Goal: Task Accomplishment & Management: Manage account settings

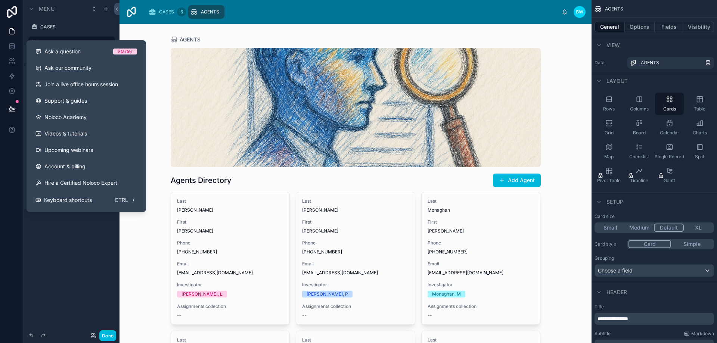
click at [119, 51] on div "Starter" at bounding box center [125, 52] width 15 height 6
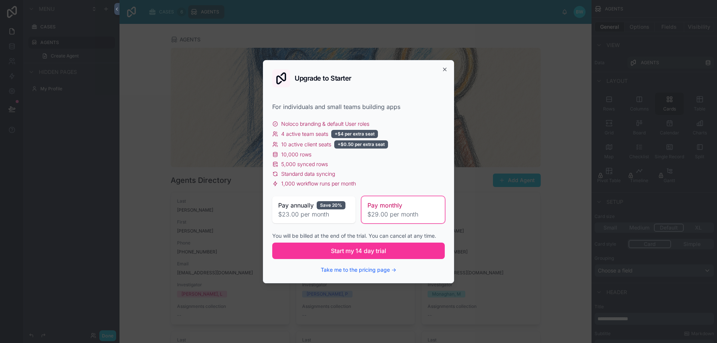
click at [361, 269] on button "Take me to the pricing page →" at bounding box center [358, 269] width 75 height 7
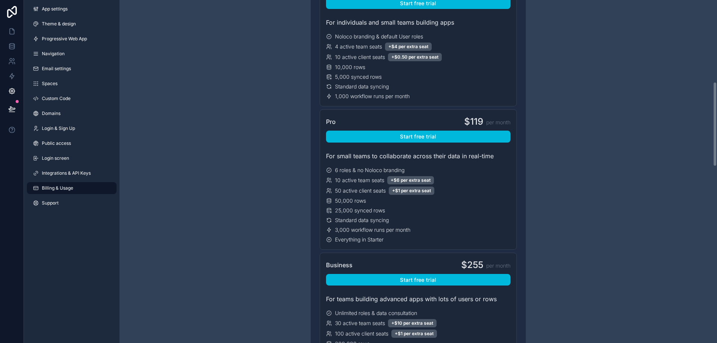
scroll to position [485, 0]
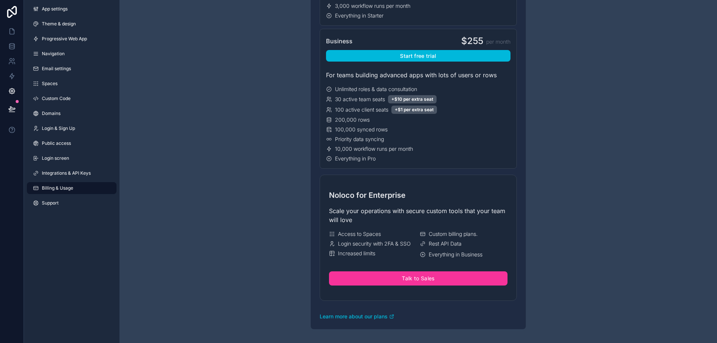
click at [68, 93] on link "Custom Code" at bounding box center [72, 99] width 90 height 12
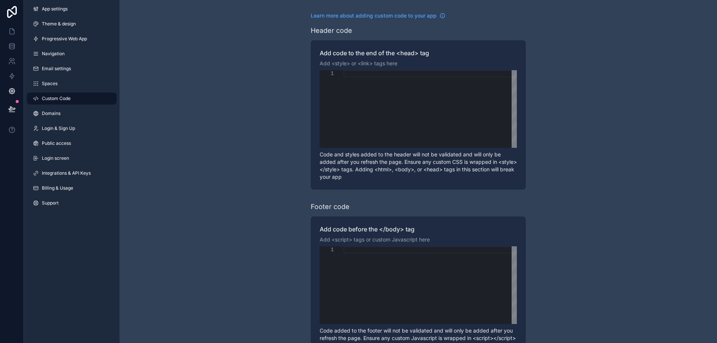
click at [393, 19] on span "Learn more about adding custom code to your app" at bounding box center [374, 15] width 126 height 7
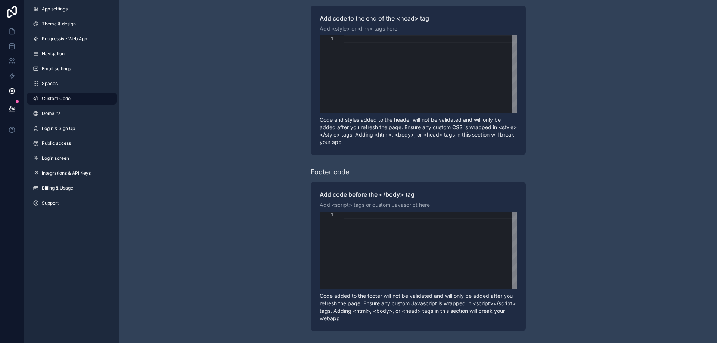
click at [60, 41] on span "Progressive Web App" at bounding box center [64, 39] width 45 height 6
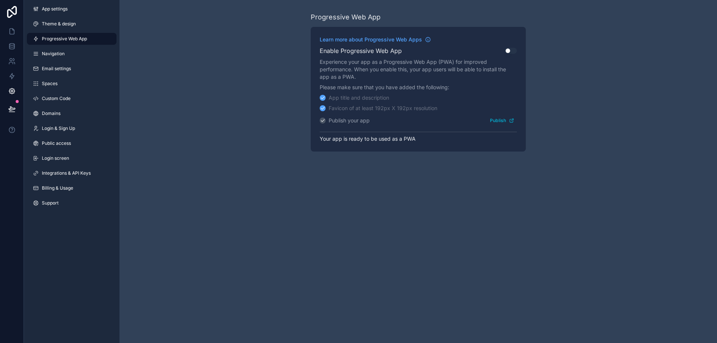
click at [510, 52] on button "Use setting" at bounding box center [511, 51] width 12 height 6
click at [496, 123] on button "Publish" at bounding box center [501, 120] width 29 height 11
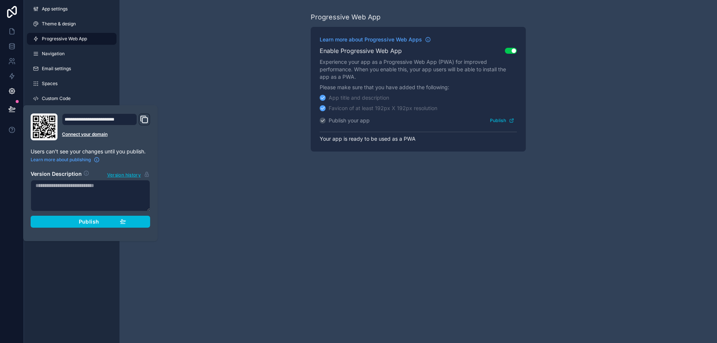
click at [86, 220] on span "Publish" at bounding box center [89, 221] width 20 height 7
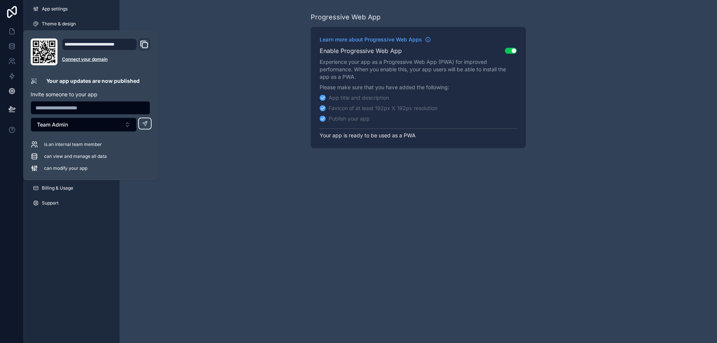
drag, startPoint x: 126, startPoint y: 43, endPoint x: 59, endPoint y: 44, distance: 67.6
click at [59, 44] on div "**********" at bounding box center [90, 51] width 119 height 27
click at [143, 45] on icon "Domain and Custom Link" at bounding box center [144, 44] width 9 height 9
click at [112, 130] on button "Team Admin" at bounding box center [84, 125] width 106 height 14
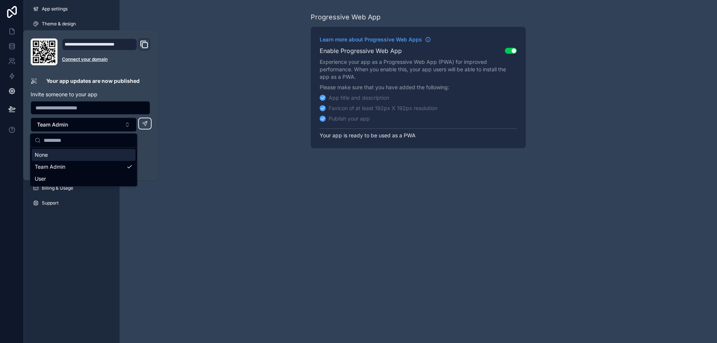
click at [192, 87] on div "Progressive Web App Learn more about Progressive Web Apps Enable Progressive We…" at bounding box center [417, 80] width 597 height 160
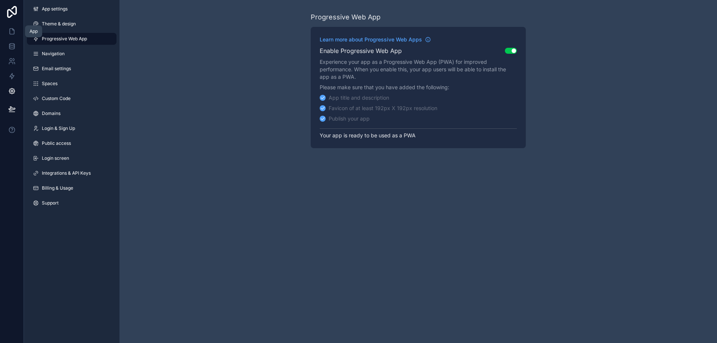
click at [13, 31] on icon at bounding box center [11, 31] width 7 height 7
